Goal: Transaction & Acquisition: Purchase product/service

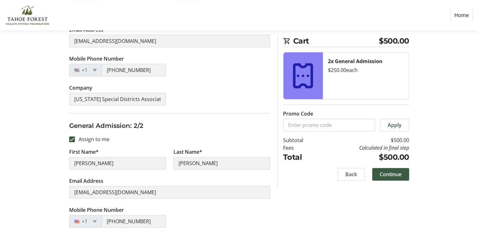
scroll to position [208, 0]
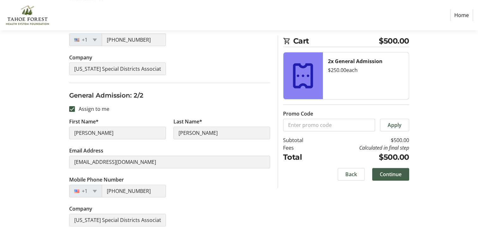
click at [387, 174] on span "Continue" at bounding box center [390, 174] width 22 height 8
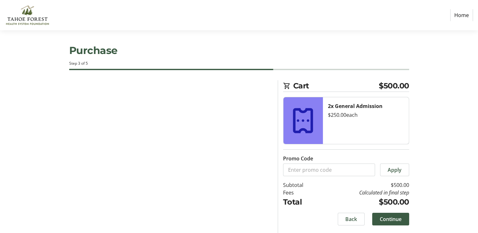
scroll to position [2, 0]
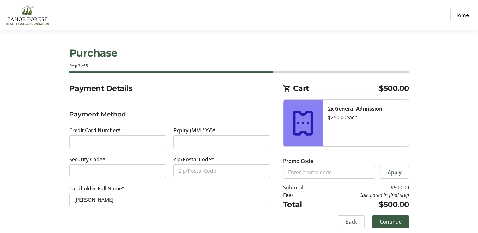
scroll to position [2, 0]
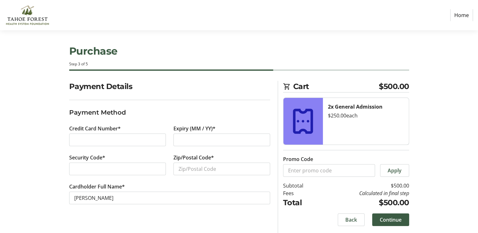
click at [89, 143] on iframe at bounding box center [117, 140] width 86 height 8
type input "95603"
click at [388, 217] on span "Continue" at bounding box center [390, 220] width 22 height 8
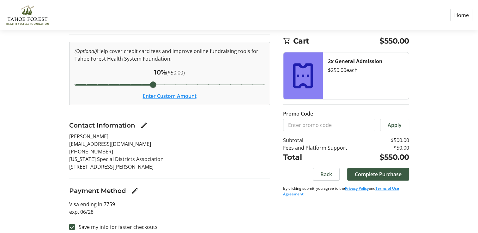
scroll to position [72, 0]
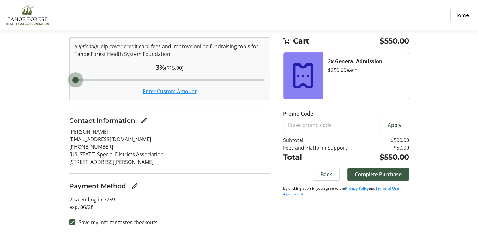
drag, startPoint x: 153, startPoint y: 80, endPoint x: 74, endPoint y: 88, distance: 78.7
type input "3"
click at [74, 87] on input "Cover fees percentage" at bounding box center [169, 80] width 203 height 14
drag, startPoint x: 74, startPoint y: 78, endPoint x: 67, endPoint y: 79, distance: 7.6
click at [68, 79] on input "Cover fees percentage" at bounding box center [169, 80] width 203 height 14
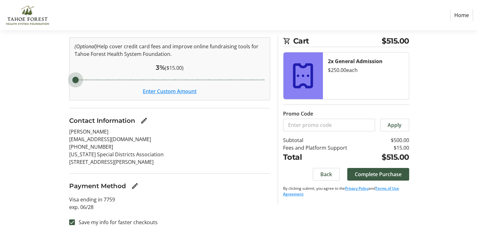
click at [158, 89] on button "Enter Custom Amount" at bounding box center [170, 91] width 54 height 8
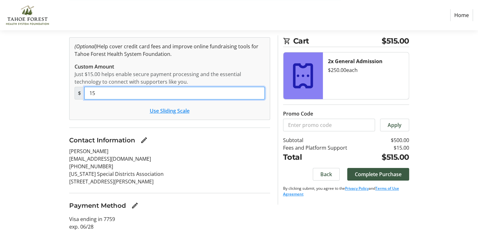
click at [134, 95] on input "15" at bounding box center [174, 93] width 180 height 13
type input "0"
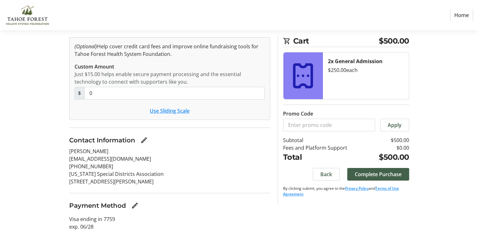
click at [382, 175] on span "Complete Purchase" at bounding box center [377, 174] width 47 height 8
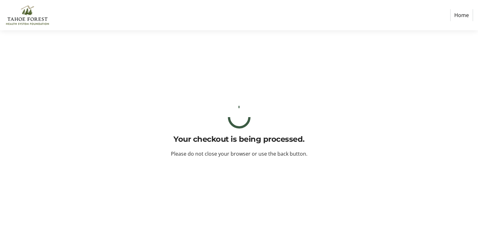
scroll to position [0, 0]
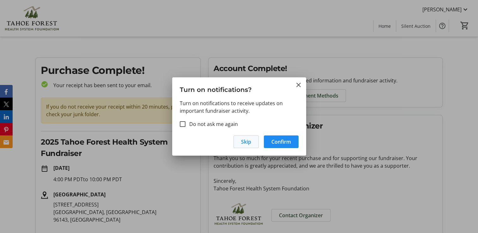
click at [244, 141] on span "Skip" at bounding box center [246, 142] width 10 height 8
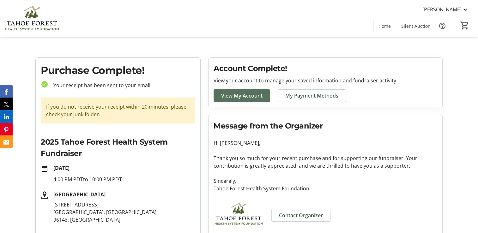
click at [248, 97] on span "View My Account" at bounding box center [241, 96] width 41 height 8
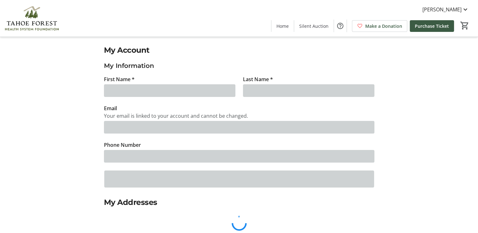
type input "[PERSON_NAME]"
type input "[EMAIL_ADDRESS][DOMAIN_NAME]"
type input "[PHONE_NUMBER]"
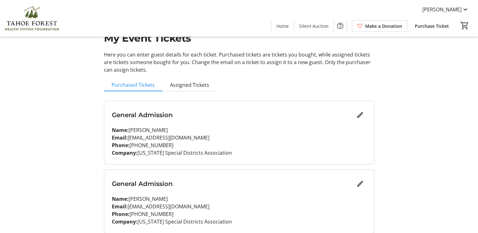
scroll to position [21, 0]
click at [361, 182] on mat-icon "Edit" at bounding box center [360, 184] width 8 height 8
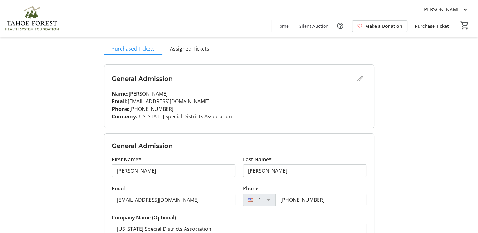
scroll to position [57, 0]
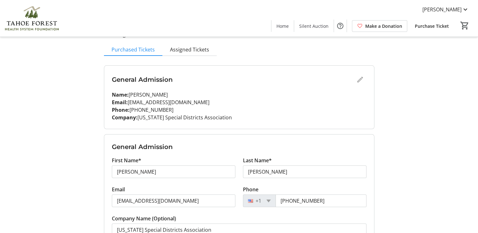
click at [395, 127] on div "My Event Tickets Here you can enter guest details for each ticket. Purchased ti…" at bounding box center [239, 118] width 417 height 351
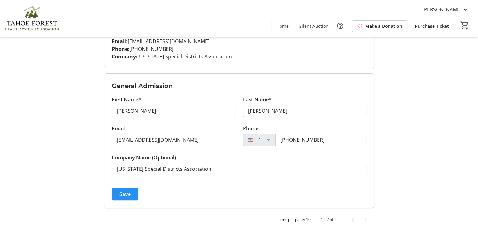
click at [118, 193] on span "submit" at bounding box center [125, 194] width 27 height 15
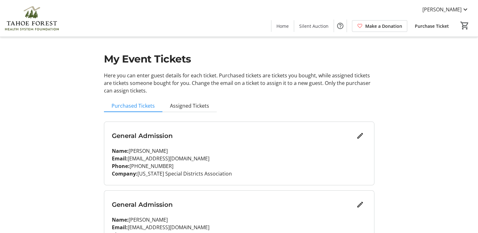
scroll to position [0, 0]
